Goal: Contribute content

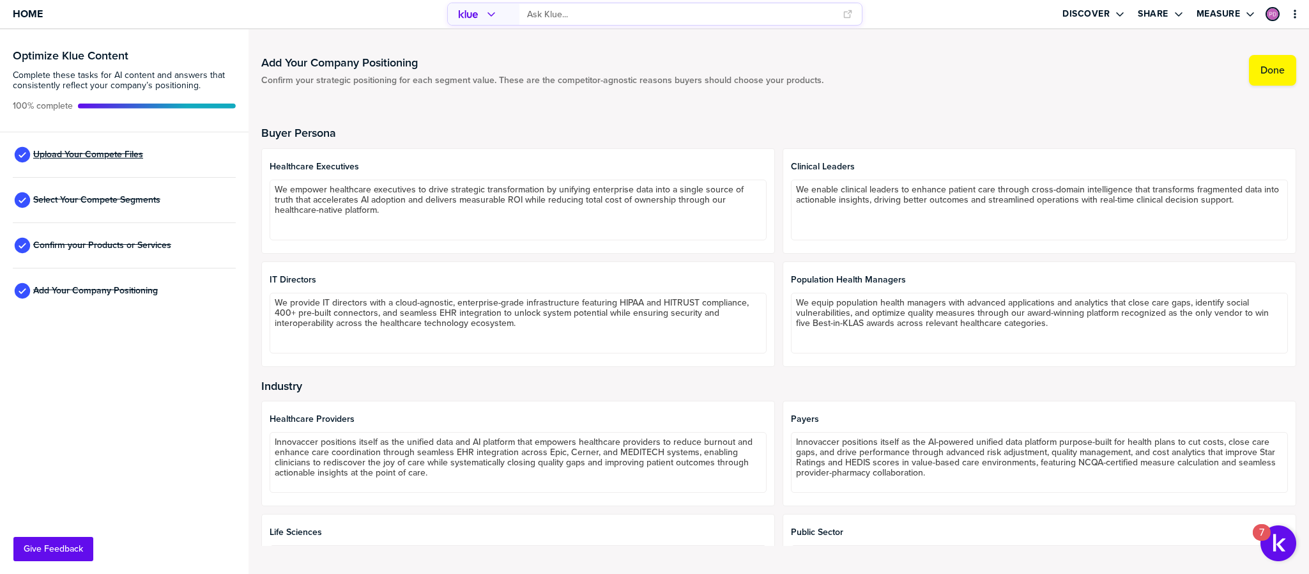
click at [96, 160] on span "Upload Your Compete Files" at bounding box center [88, 155] width 110 height 10
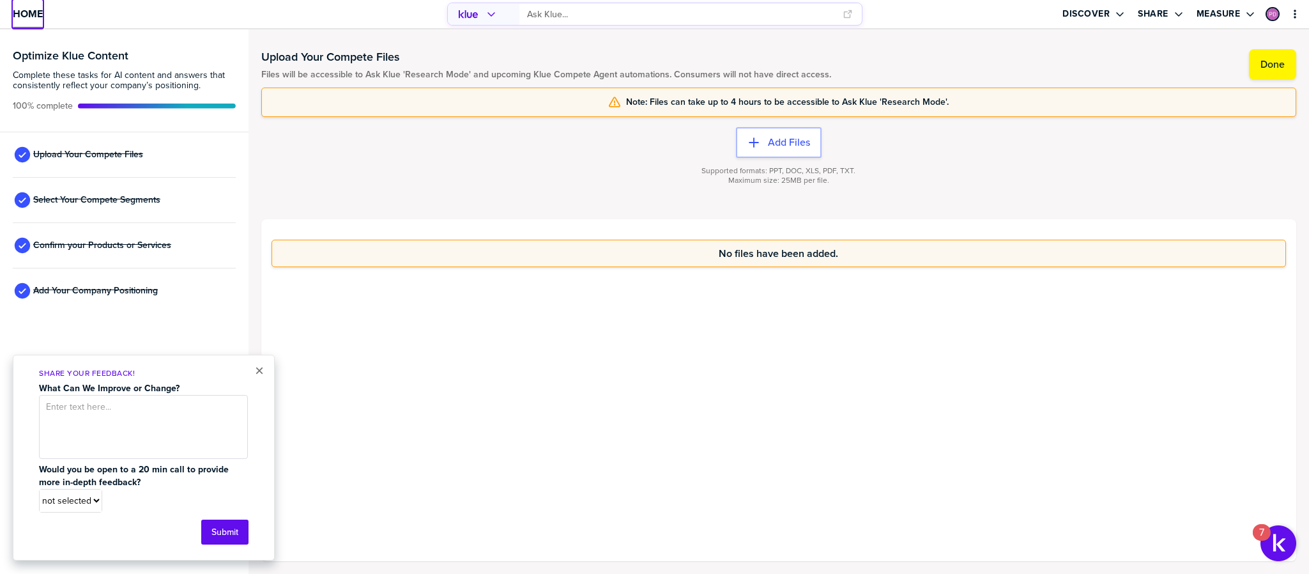
click at [23, 13] on span "Home" at bounding box center [28, 13] width 30 height 11
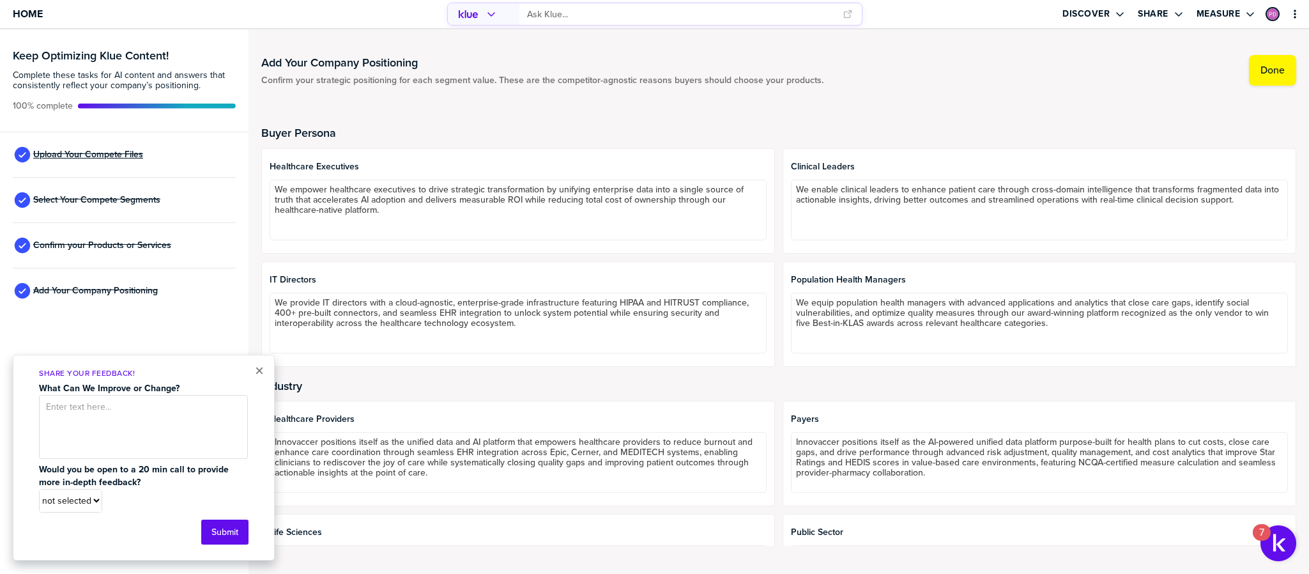
click at [121, 154] on span "Upload Your Compete Files" at bounding box center [88, 155] width 110 height 10
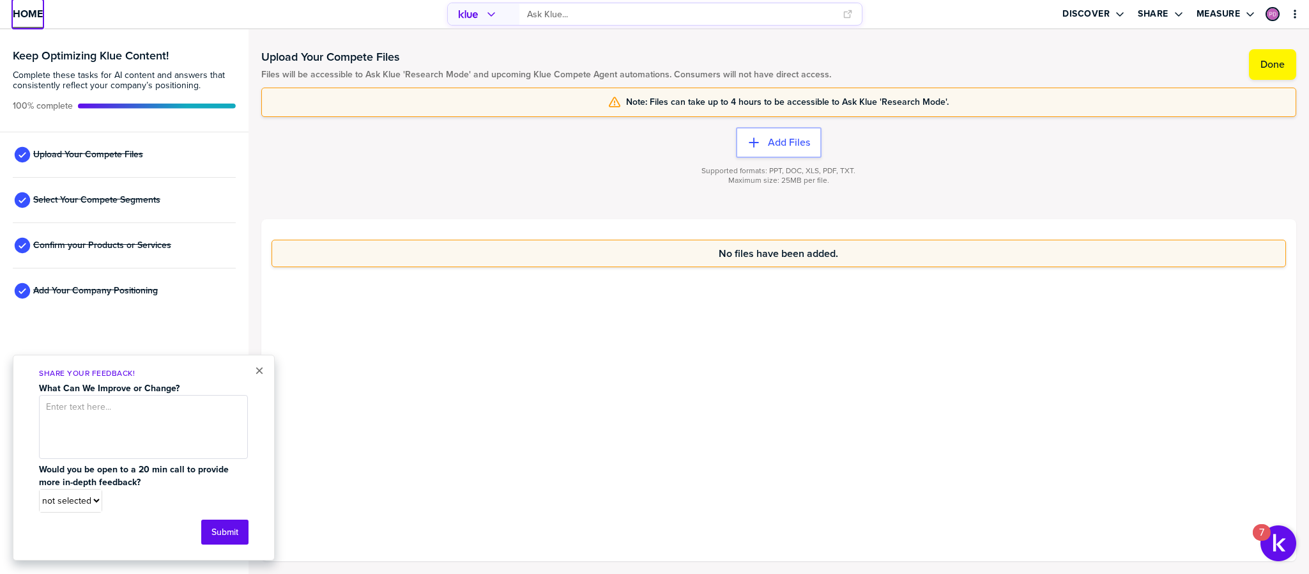
click at [31, 22] on link "Home" at bounding box center [28, 14] width 30 height 28
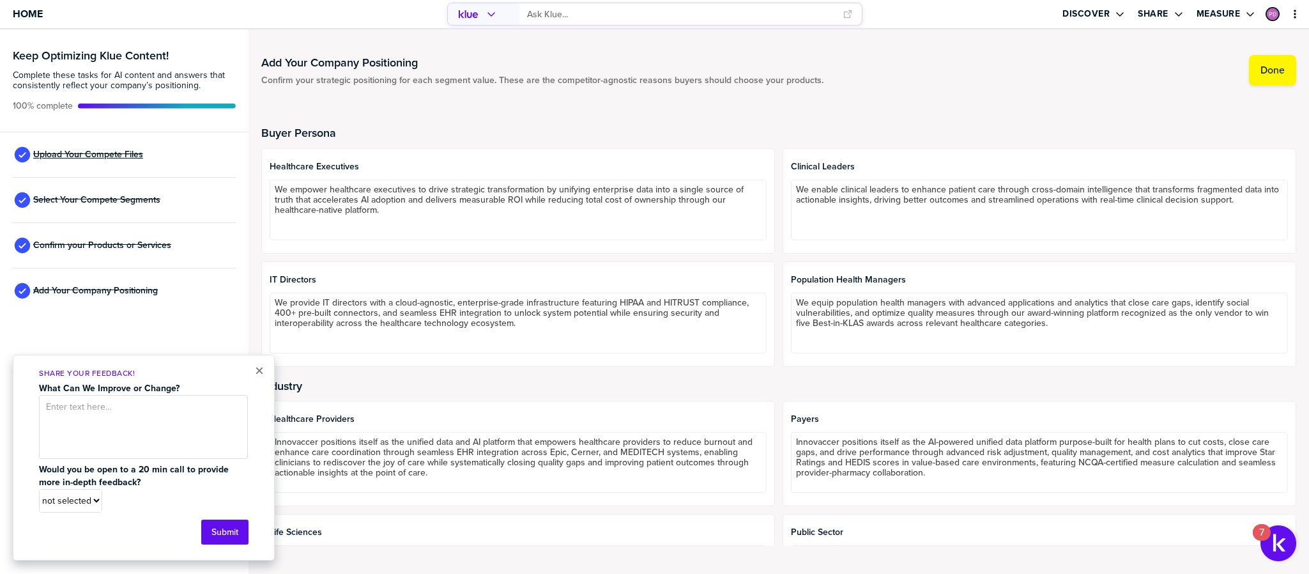
click at [127, 152] on span "Upload Your Compete Files" at bounding box center [88, 155] width 110 height 10
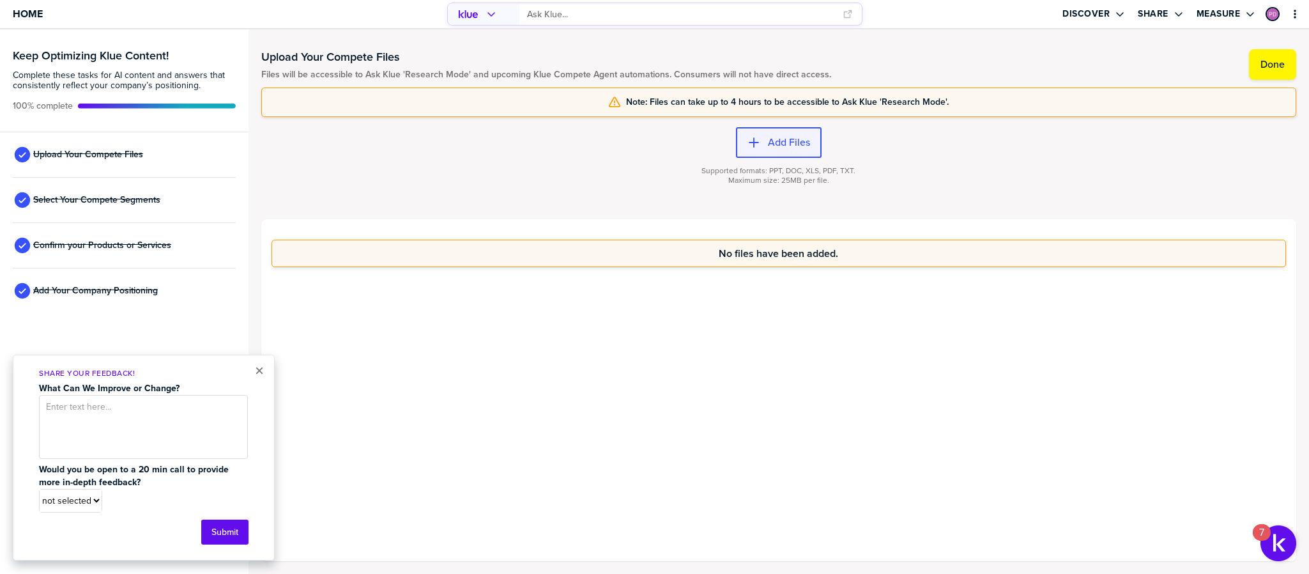
click at [788, 142] on label "Add Files" at bounding box center [789, 142] width 42 height 13
click at [40, 10] on span "Home" at bounding box center [28, 13] width 30 height 11
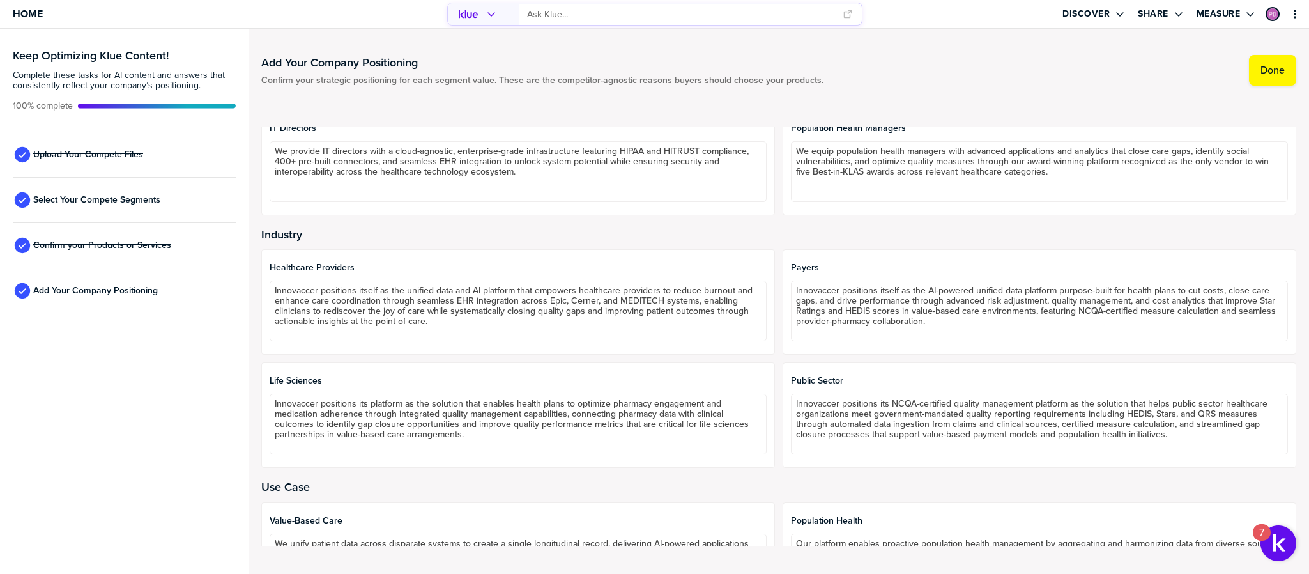
scroll to position [152, 0]
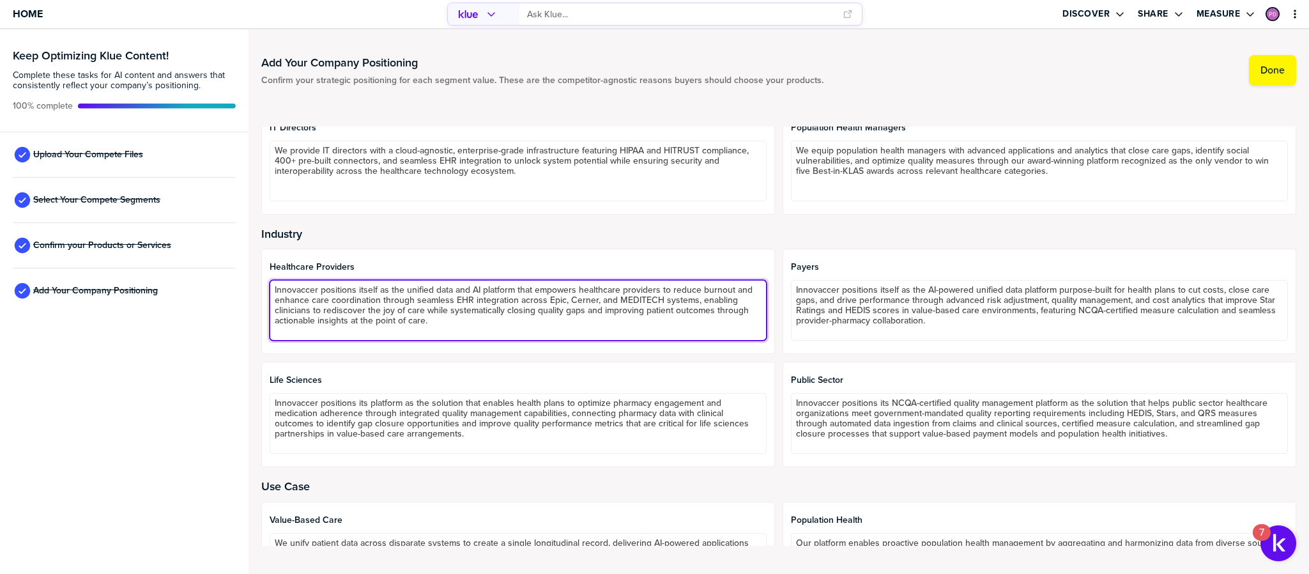
click at [532, 294] on textarea "Innovaccer positions itself as the unified data and AI platform that empowers h…" at bounding box center [518, 310] width 497 height 61
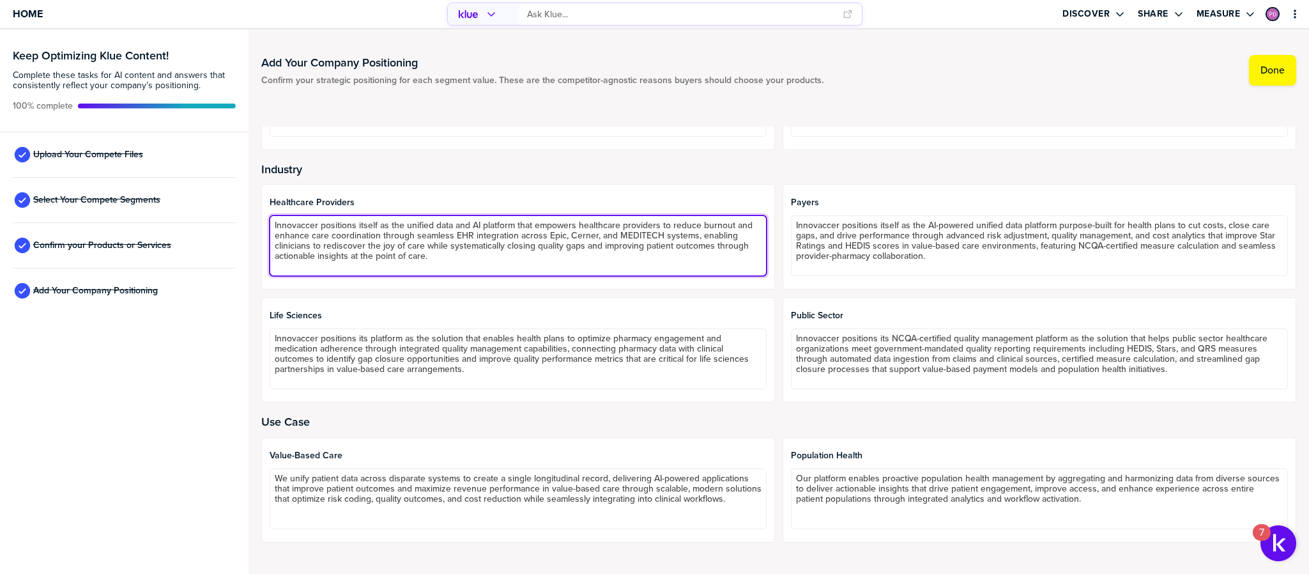
scroll to position [224, 0]
